Goal: Task Accomplishment & Management: Use online tool/utility

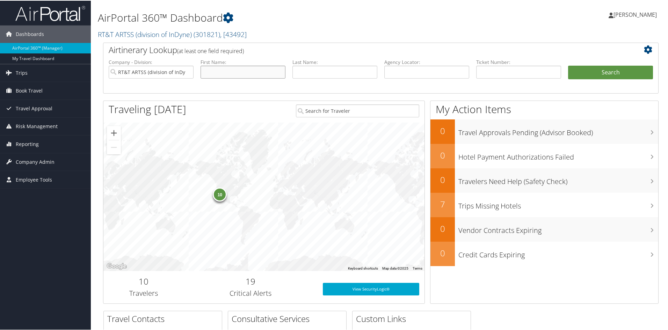
click at [237, 74] on input "text" at bounding box center [243, 71] width 85 height 13
type input "[PERSON_NAME]"
click at [604, 72] on button "Search" at bounding box center [610, 72] width 85 height 14
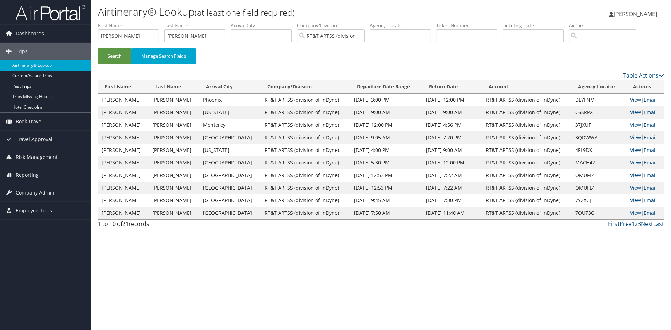
click at [634, 101] on link "View" at bounding box center [635, 99] width 11 height 7
click at [37, 125] on span "Book Travel" at bounding box center [29, 121] width 27 height 17
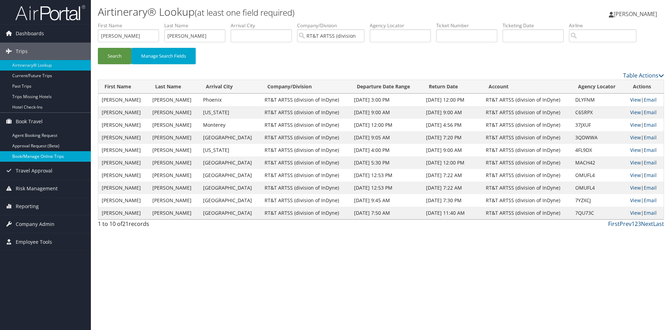
click at [33, 157] on link "Book/Manage Online Trips" at bounding box center [45, 156] width 91 height 10
click at [37, 10] on img at bounding box center [50, 13] width 70 height 16
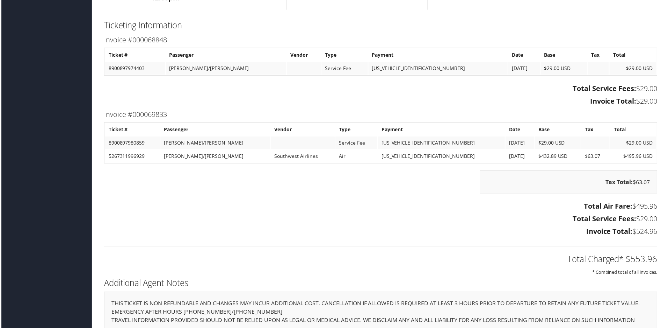
scroll to position [909, 0]
